Goal: Task Accomplishment & Management: Use online tool/utility

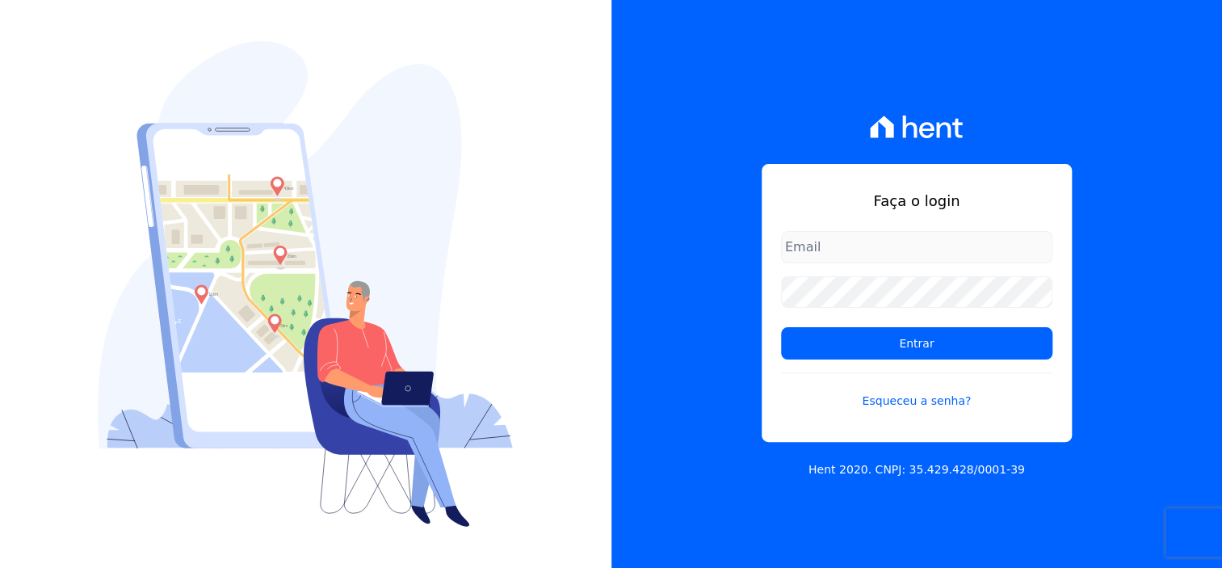
type input "d"
type input "[EMAIL_ADDRESS][DOMAIN_NAME]"
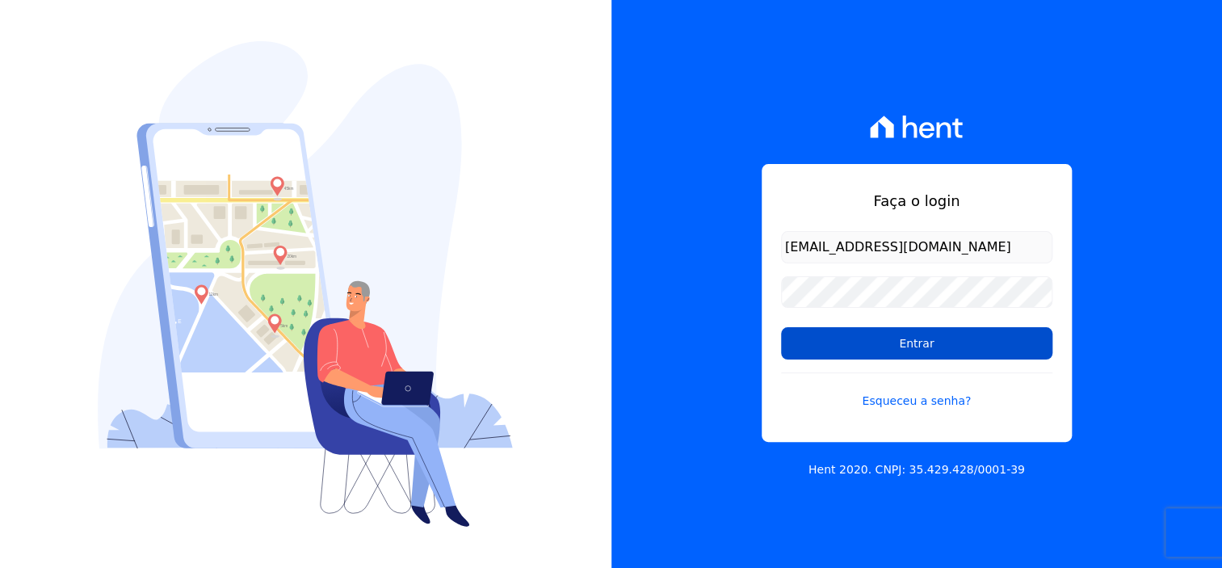
click at [939, 331] on input "Entrar" at bounding box center [916, 343] width 271 height 32
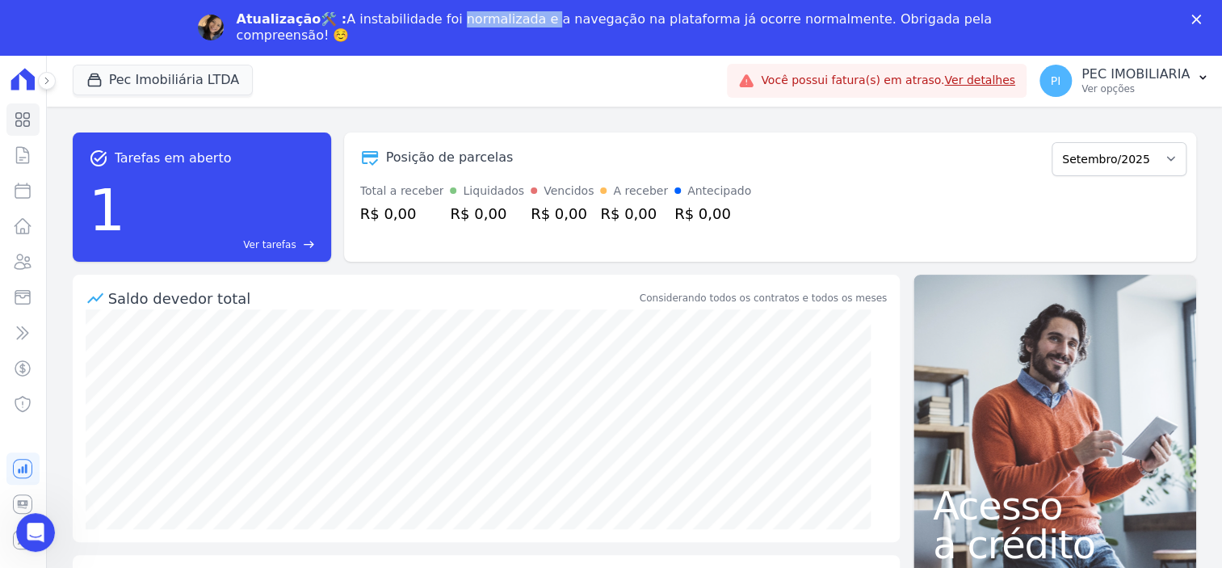
drag, startPoint x: 434, startPoint y: 20, endPoint x: 519, endPoint y: 19, distance: 85.6
click at [519, 19] on div "Atualização🛠️ : A instabilidade foi normalizada e a navegação na plataforma já …" at bounding box center [618, 27] width 762 height 32
click at [179, 78] on button "Pec Imobiliária LTDA" at bounding box center [163, 80] width 181 height 31
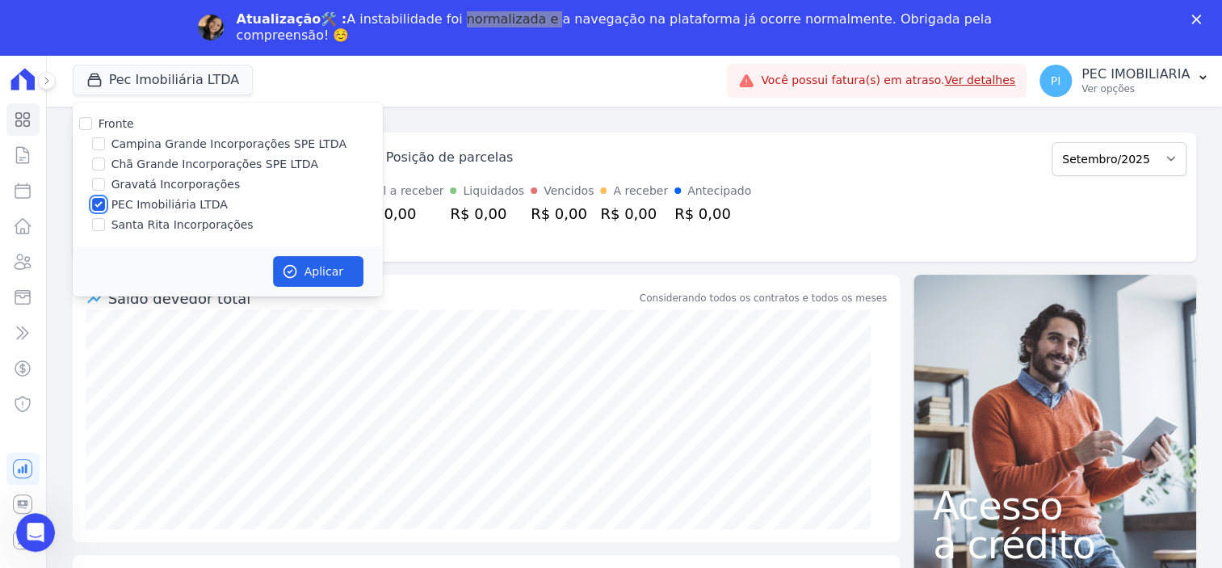
click at [101, 200] on input "PEC Imobiliária LTDA" at bounding box center [98, 204] width 13 height 13
checkbox input "false"
click at [95, 144] on input "Campina Grande Incorporações SPE LTDA" at bounding box center [98, 143] width 13 height 13
checkbox input "true"
click at [811, 154] on div "Posição de parcelas" at bounding box center [699, 157] width 691 height 19
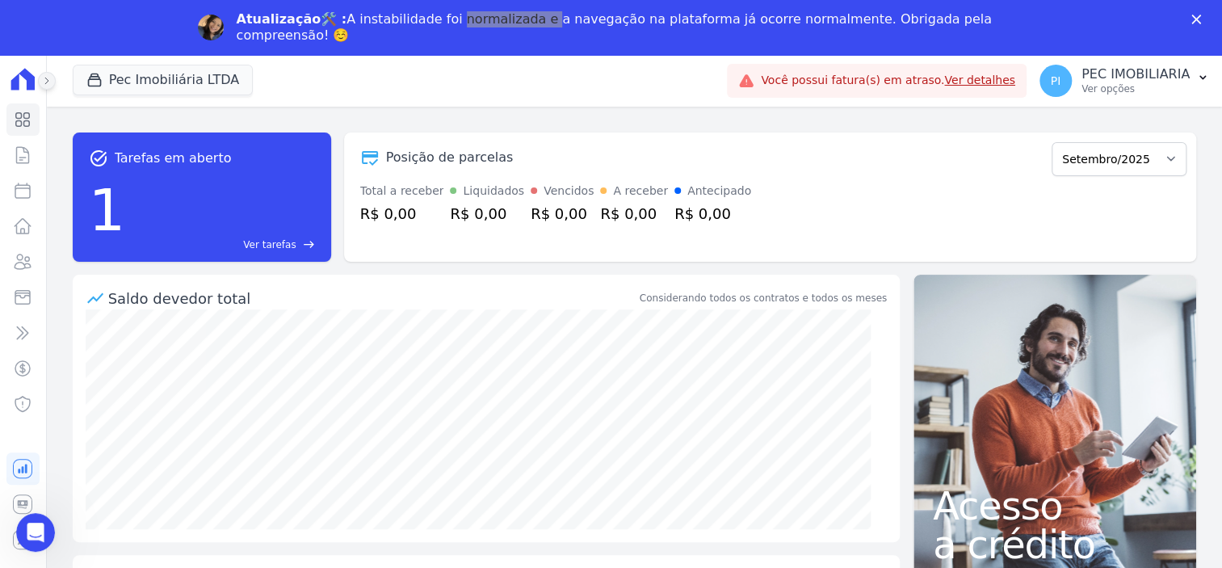
click at [48, 82] on icon at bounding box center [47, 81] width 10 height 10
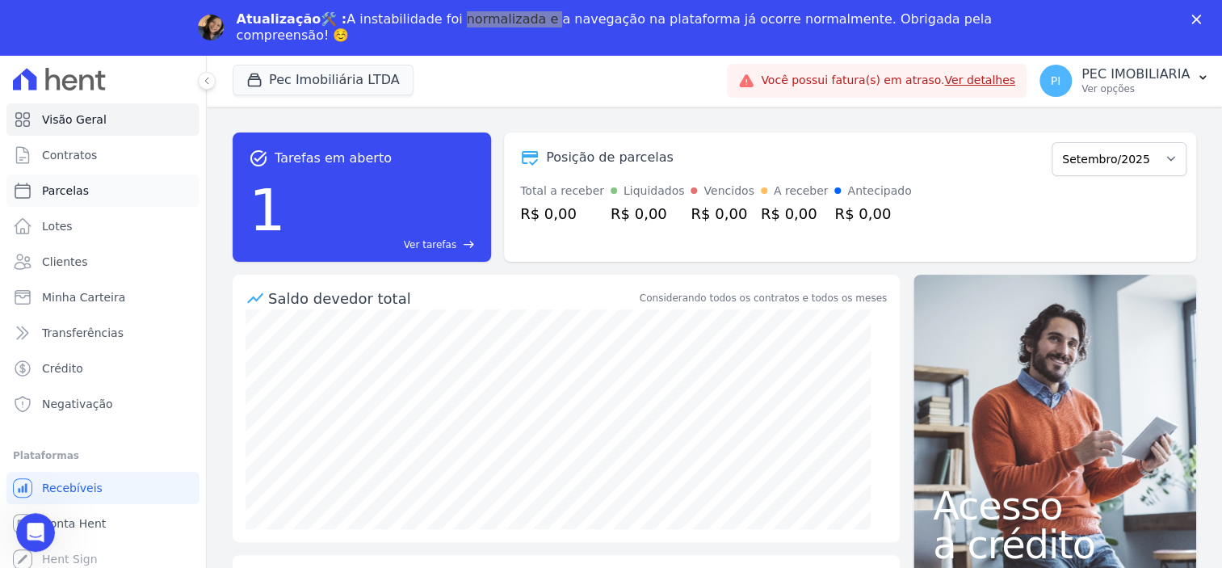
click at [62, 191] on span "Parcelas" at bounding box center [65, 190] width 47 height 16
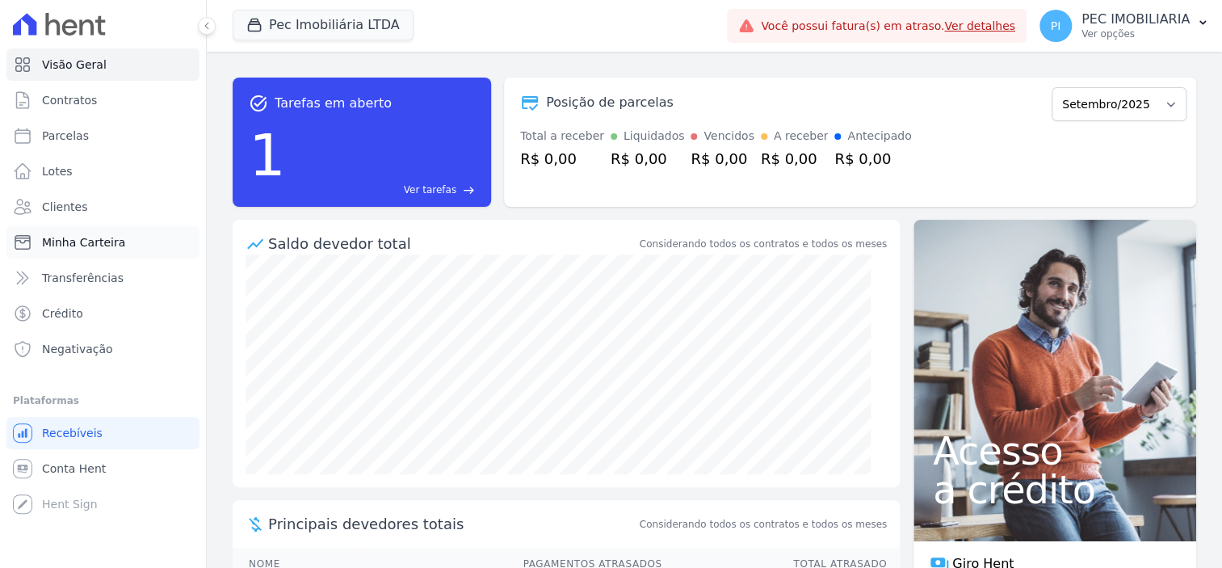
select select
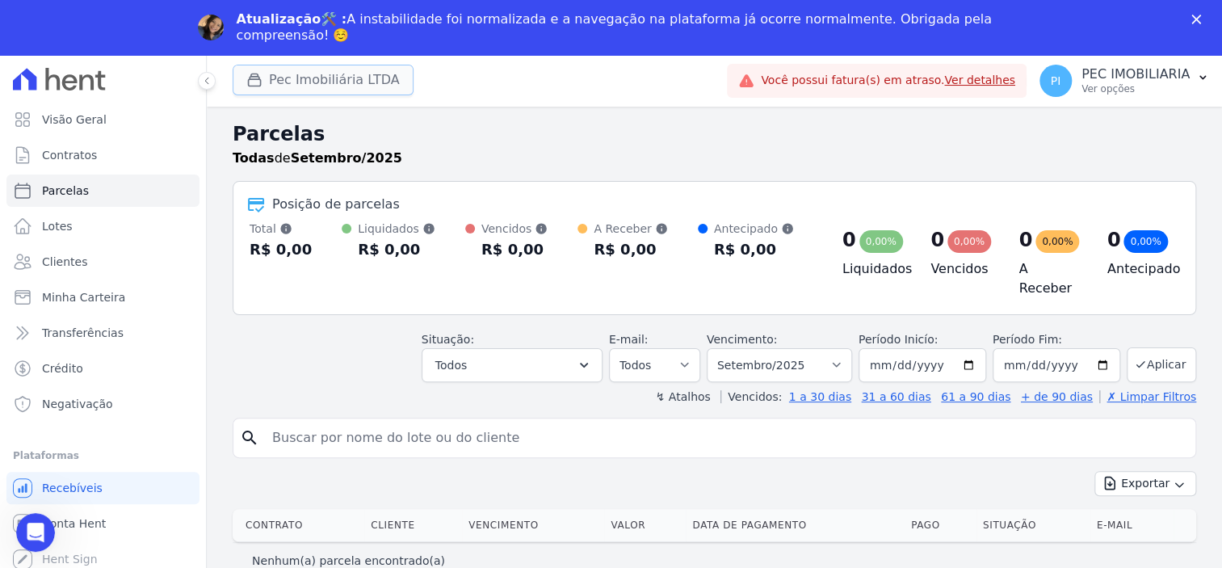
click at [291, 78] on button "Pec Imobiliária LTDA" at bounding box center [323, 80] width 181 height 31
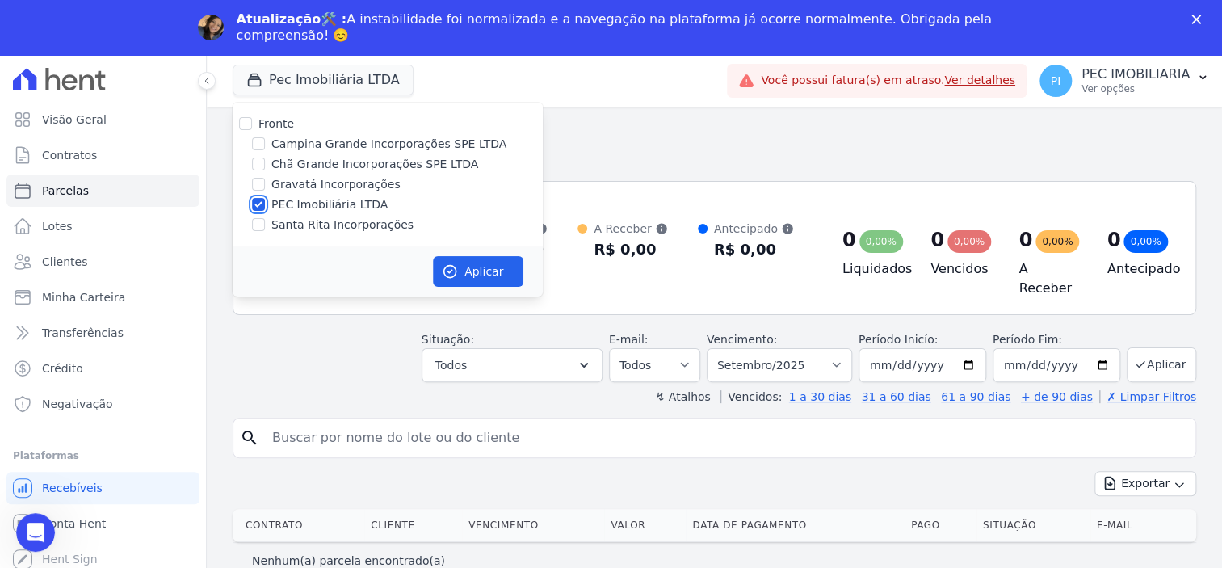
click at [260, 203] on input "PEC Imobiliária LTDA" at bounding box center [258, 204] width 13 height 13
checkbox input "false"
drag, startPoint x: 257, startPoint y: 148, endPoint x: 264, endPoint y: 153, distance: 8.7
click at [258, 148] on input "Campina Grande Incorporações SPE LTDA" at bounding box center [258, 143] width 13 height 13
checkbox input "true"
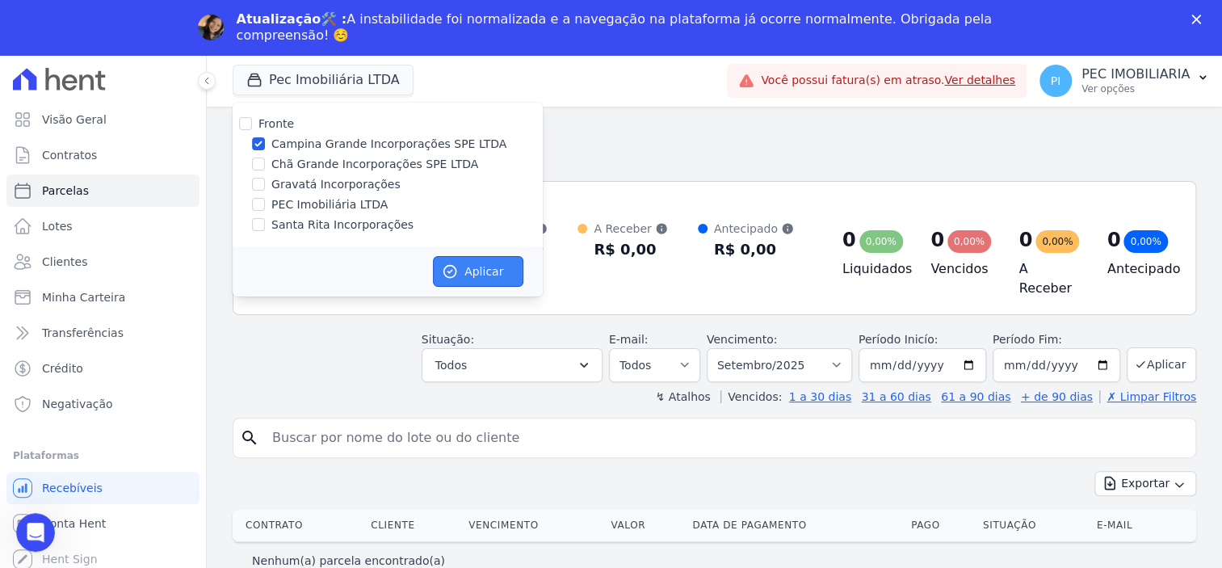
click at [475, 272] on button "Aplicar" at bounding box center [478, 271] width 90 height 31
select select
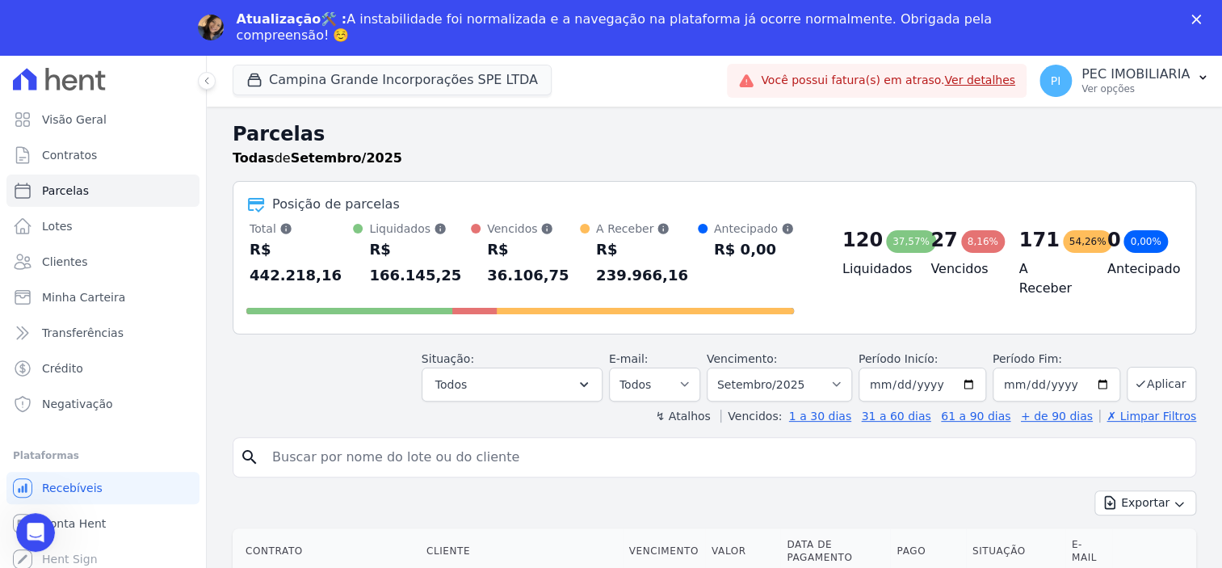
scroll to position [202, 0]
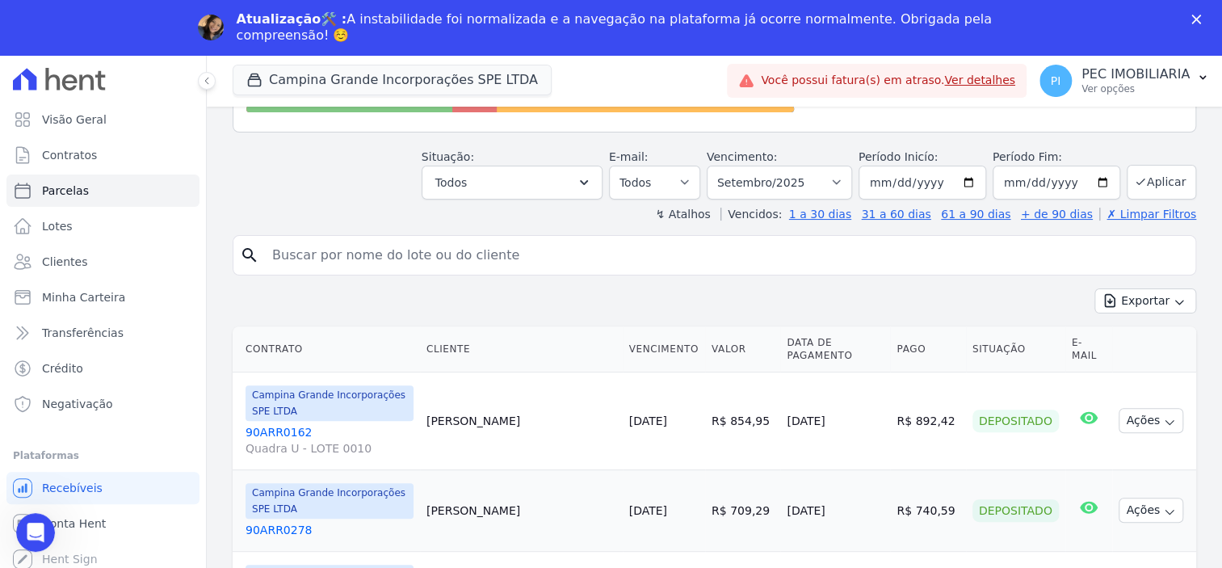
click at [509, 239] on input "search" at bounding box center [725, 255] width 926 height 32
type input "[PERSON_NAME]"
click at [558, 242] on input "[PERSON_NAME]" at bounding box center [725, 255] width 926 height 32
select select
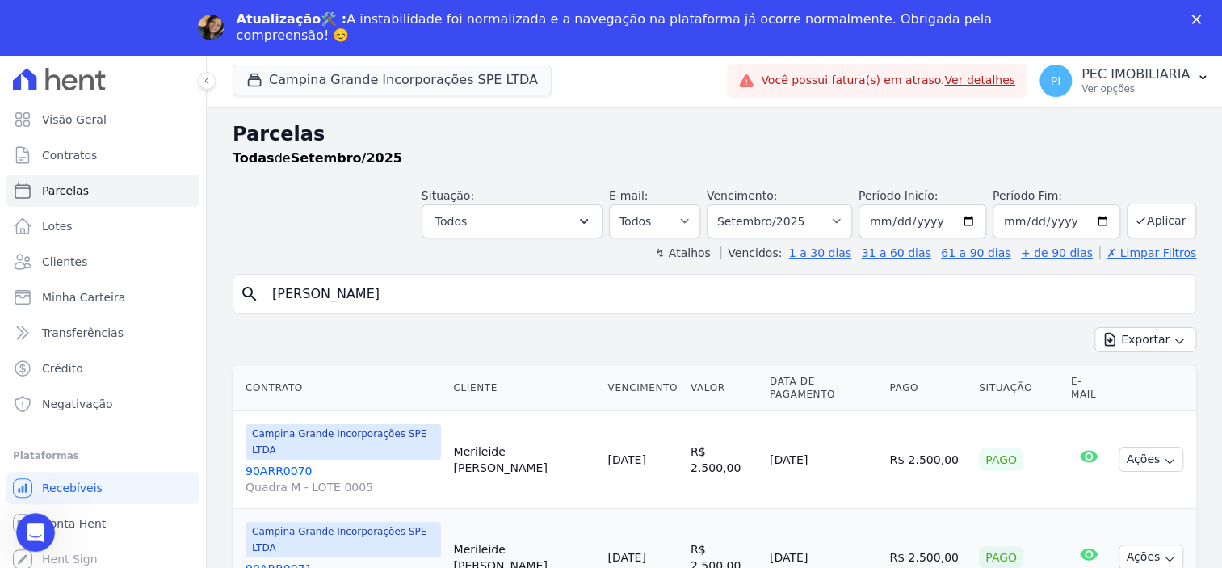
scroll to position [149, 0]
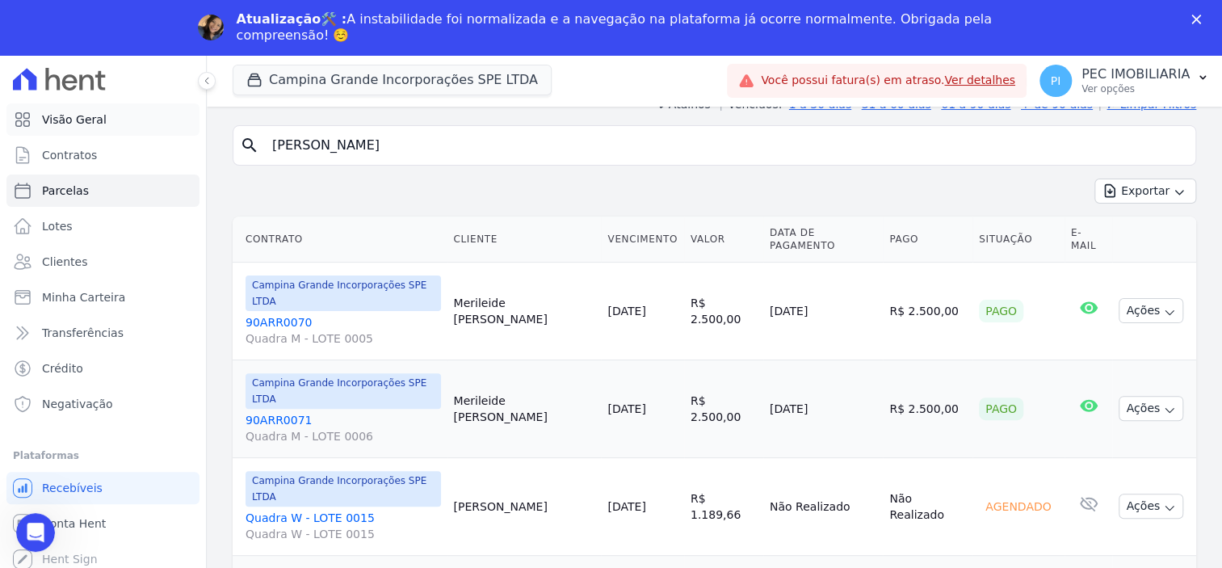
drag, startPoint x: 450, startPoint y: 159, endPoint x: 132, endPoint y: 125, distance: 319.9
click at [132, 125] on div "Visão Geral Contratos [GEOGRAPHIC_DATA] Lotes Clientes Minha Carteira Transferê…" at bounding box center [611, 339] width 1222 height 568
type input "[PERSON_NAME]"
select select
